Goal: Obtain resource: Download file/media

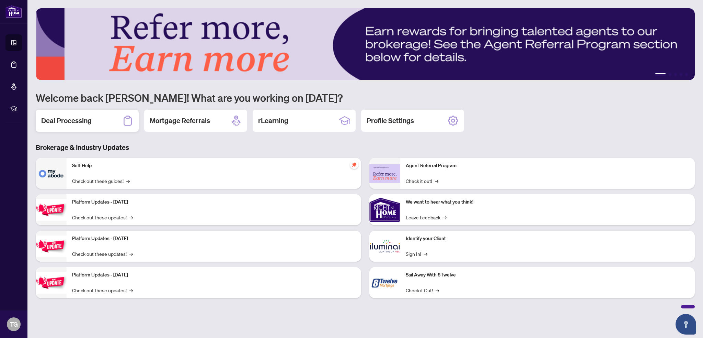
click at [57, 124] on h2 "Deal Processing" at bounding box center [66, 121] width 50 height 10
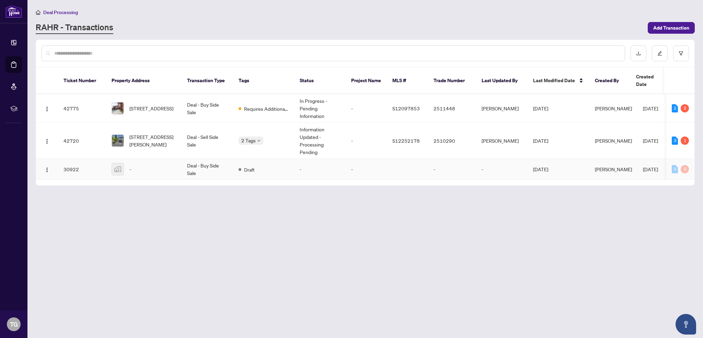
click at [73, 161] on td "30922" at bounding box center [82, 169] width 48 height 21
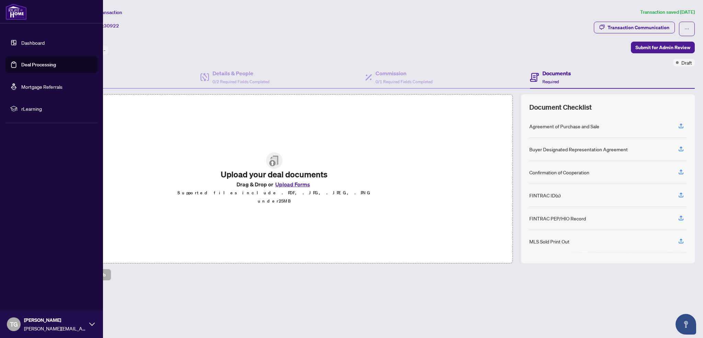
click at [21, 68] on link "Deal Processing" at bounding box center [38, 64] width 35 height 6
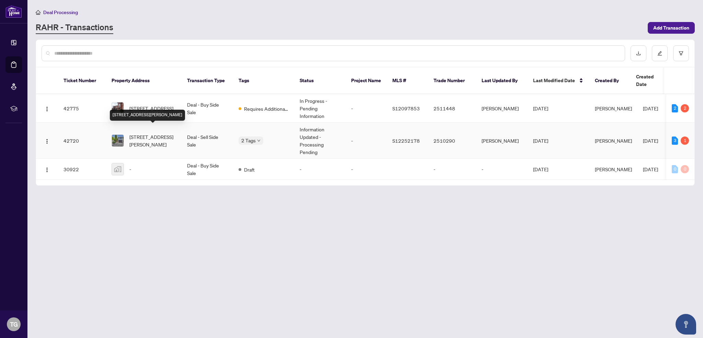
click at [130, 133] on span "[STREET_ADDRESS][PERSON_NAME]" at bounding box center [152, 140] width 47 height 15
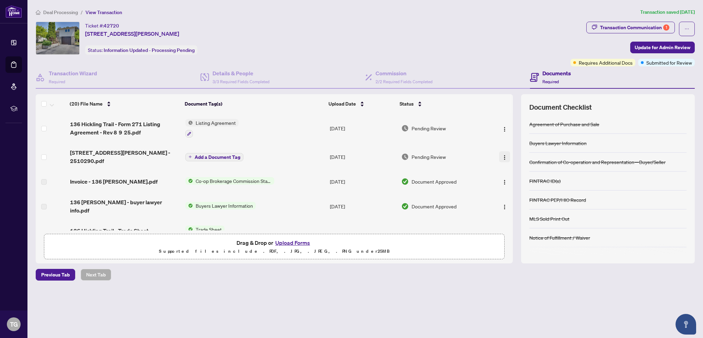
click at [503, 151] on button "button" at bounding box center [504, 156] width 11 height 11
click at [510, 189] on span "Download" at bounding box center [536, 191] width 66 height 8
click at [608, 24] on div "Transaction Communication 1" at bounding box center [634, 27] width 69 height 11
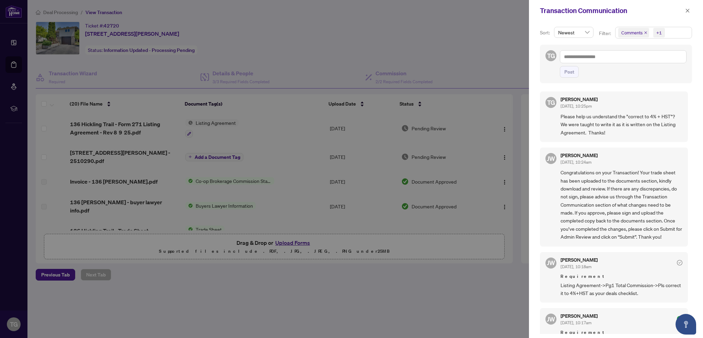
click at [315, 42] on div at bounding box center [351, 169] width 703 height 338
click at [687, 7] on span "button" at bounding box center [687, 10] width 5 height 11
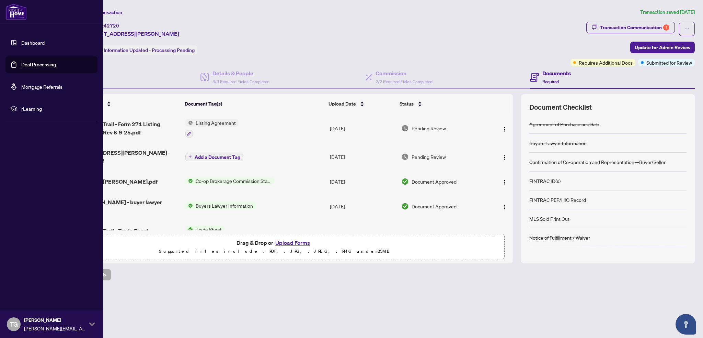
click at [21, 64] on link "Deal Processing" at bounding box center [38, 64] width 35 height 6
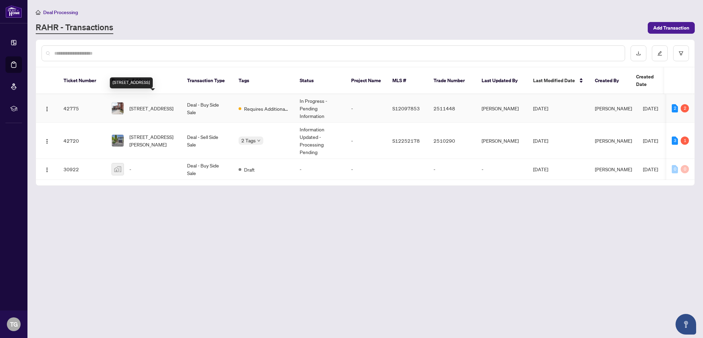
click at [130, 104] on span "[STREET_ADDRESS]" at bounding box center [151, 108] width 44 height 8
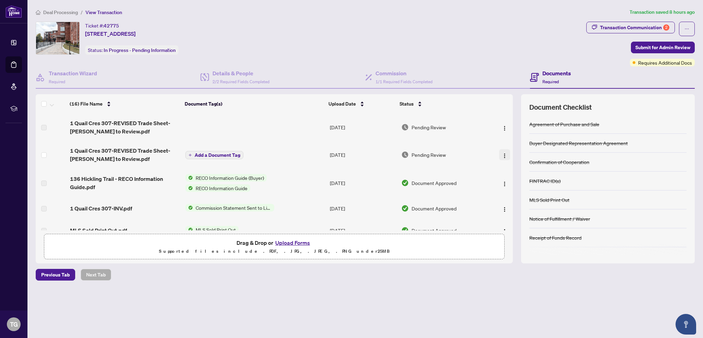
click at [502, 153] on img "button" at bounding box center [504, 155] width 5 height 5
click at [512, 188] on span "Download" at bounding box center [536, 190] width 66 height 8
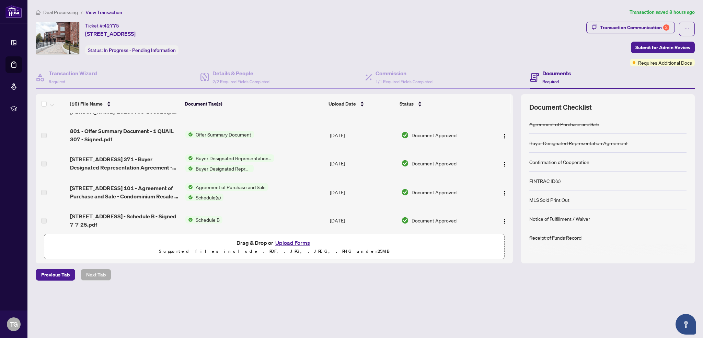
scroll to position [315, 0]
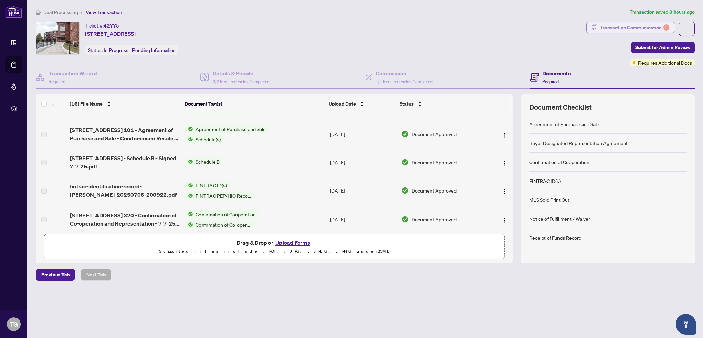
click at [649, 26] on div "Transaction Communication 2" at bounding box center [634, 27] width 69 height 11
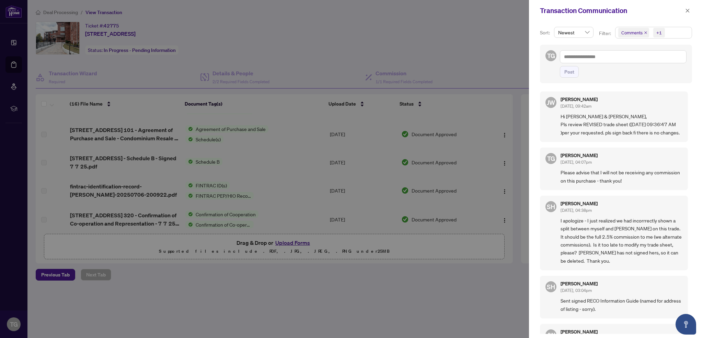
click at [505, 59] on div at bounding box center [351, 169] width 703 height 338
click at [687, 8] on icon "close" at bounding box center [687, 10] width 5 height 5
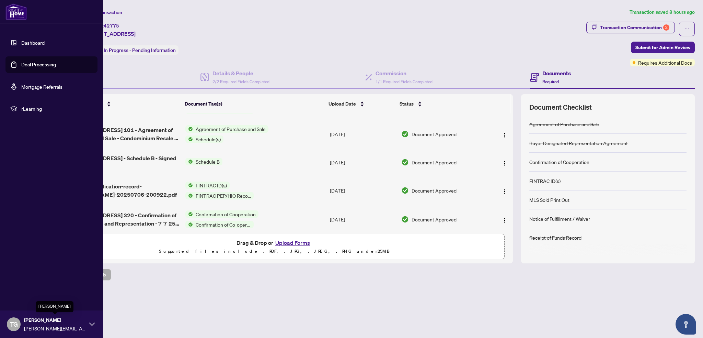
click at [29, 324] on span "[PERSON_NAME][EMAIL_ADDRESS][DOMAIN_NAME]" at bounding box center [55, 328] width 62 height 8
click at [24, 281] on span "Logout" at bounding box center [27, 282] width 15 height 11
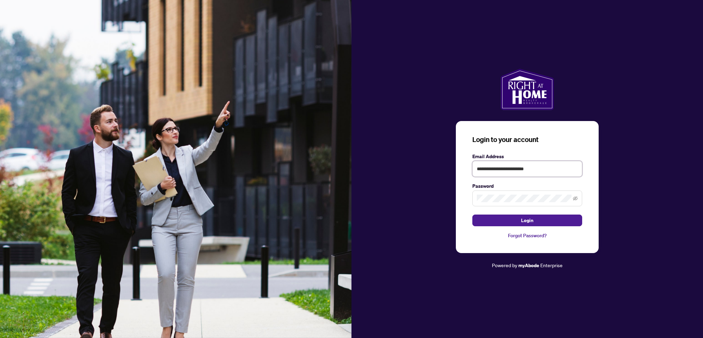
click at [550, 169] on input "**********" at bounding box center [528, 169] width 110 height 16
type input "**********"
click at [525, 219] on span "Login" at bounding box center [527, 220] width 12 height 11
